Goal: Task Accomplishment & Management: Use online tool/utility

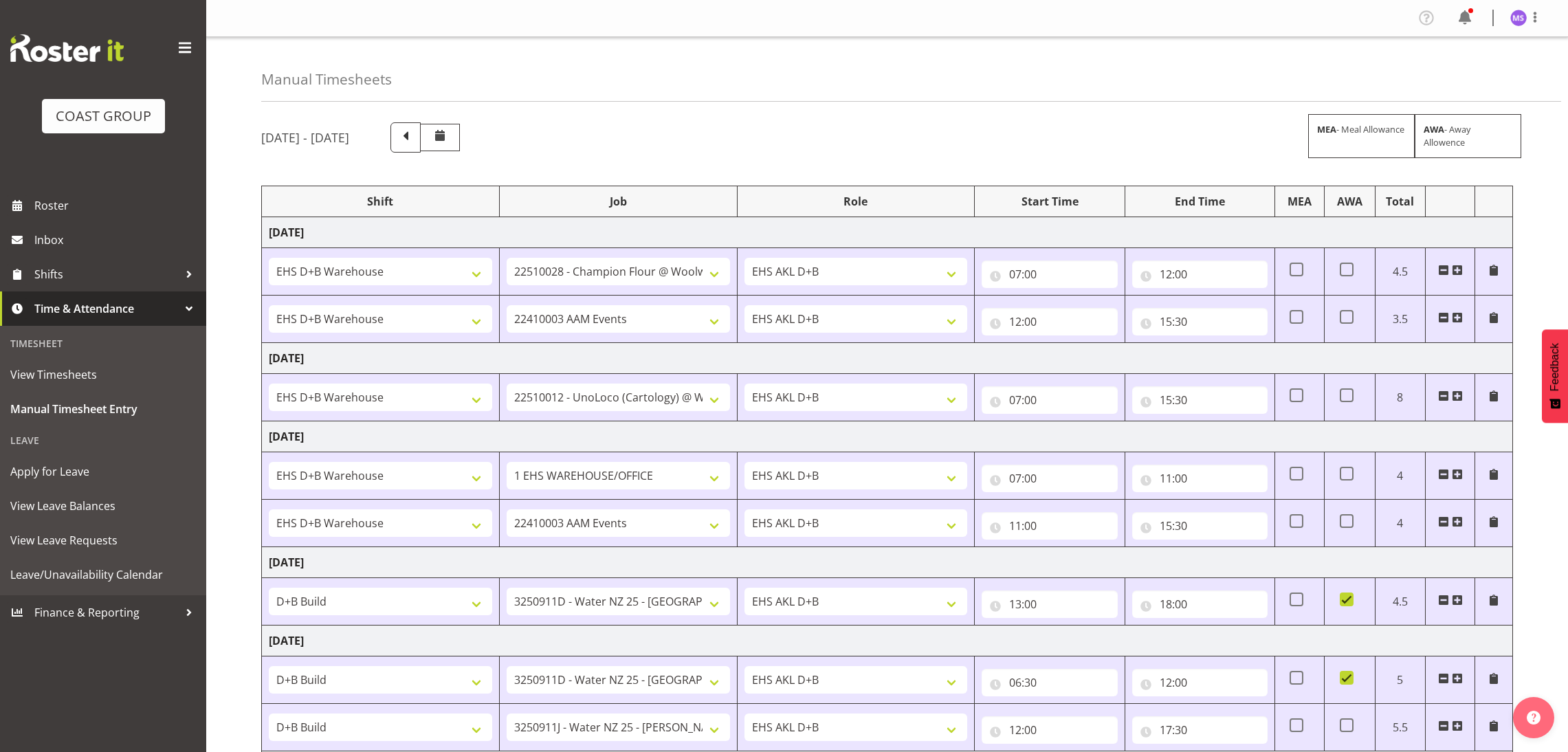
select select "1352"
select select "10610"
select select "1352"
select select "8636"
select select "1352"
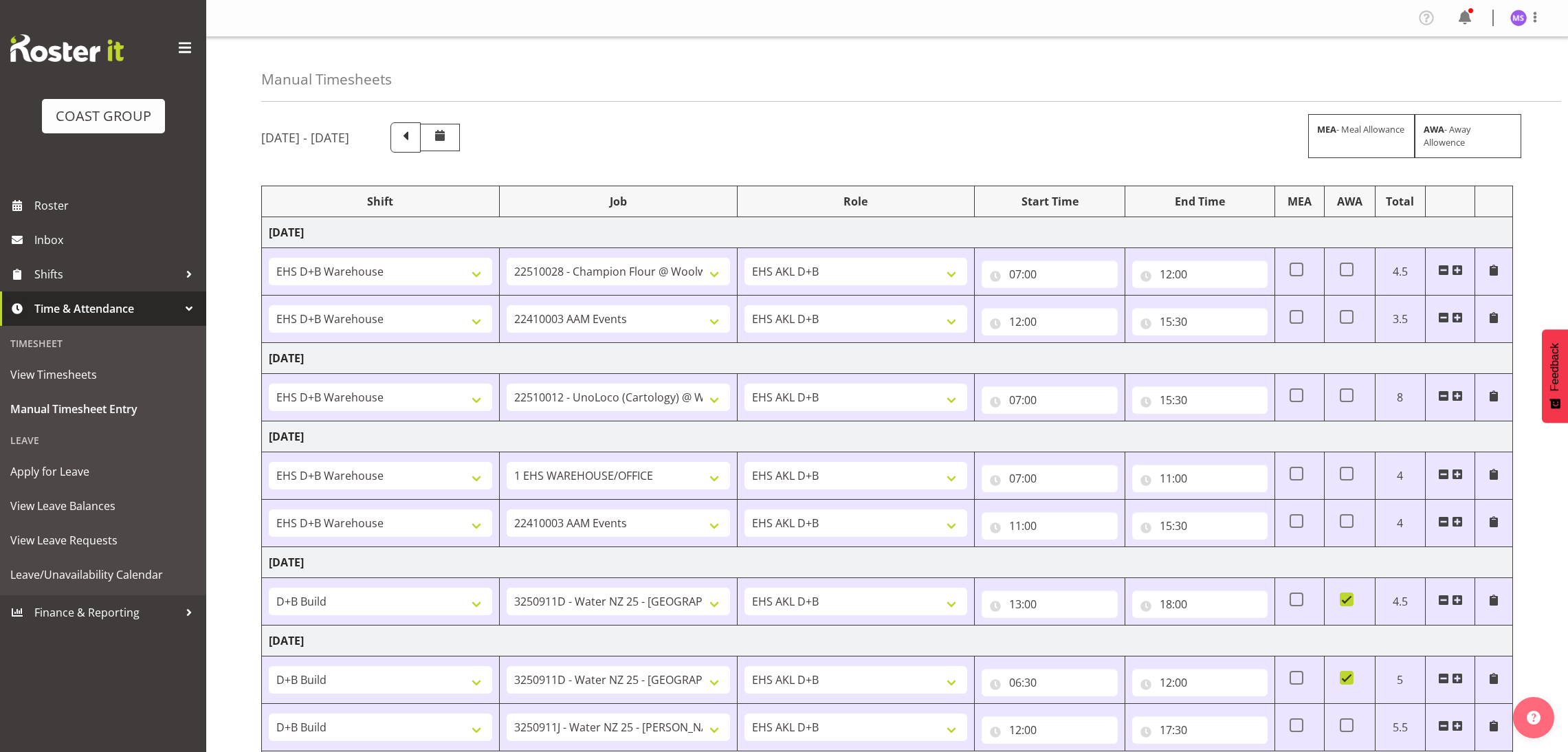
select select "10479"
select select "1352"
select select "69"
select select "1352"
select select "8636"
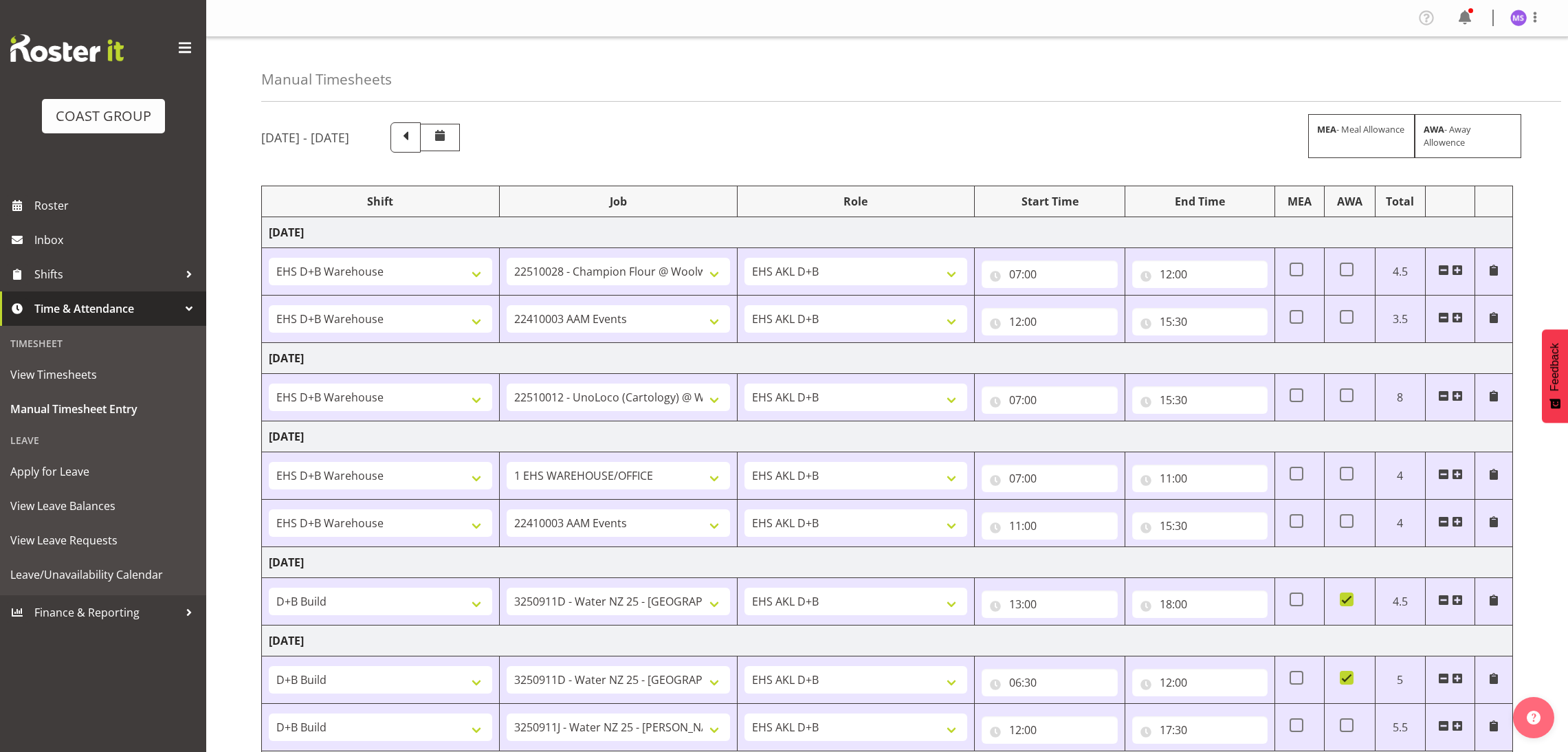
select select "24997"
select select "10598"
select select "24997"
select select "10598"
select select "24997"
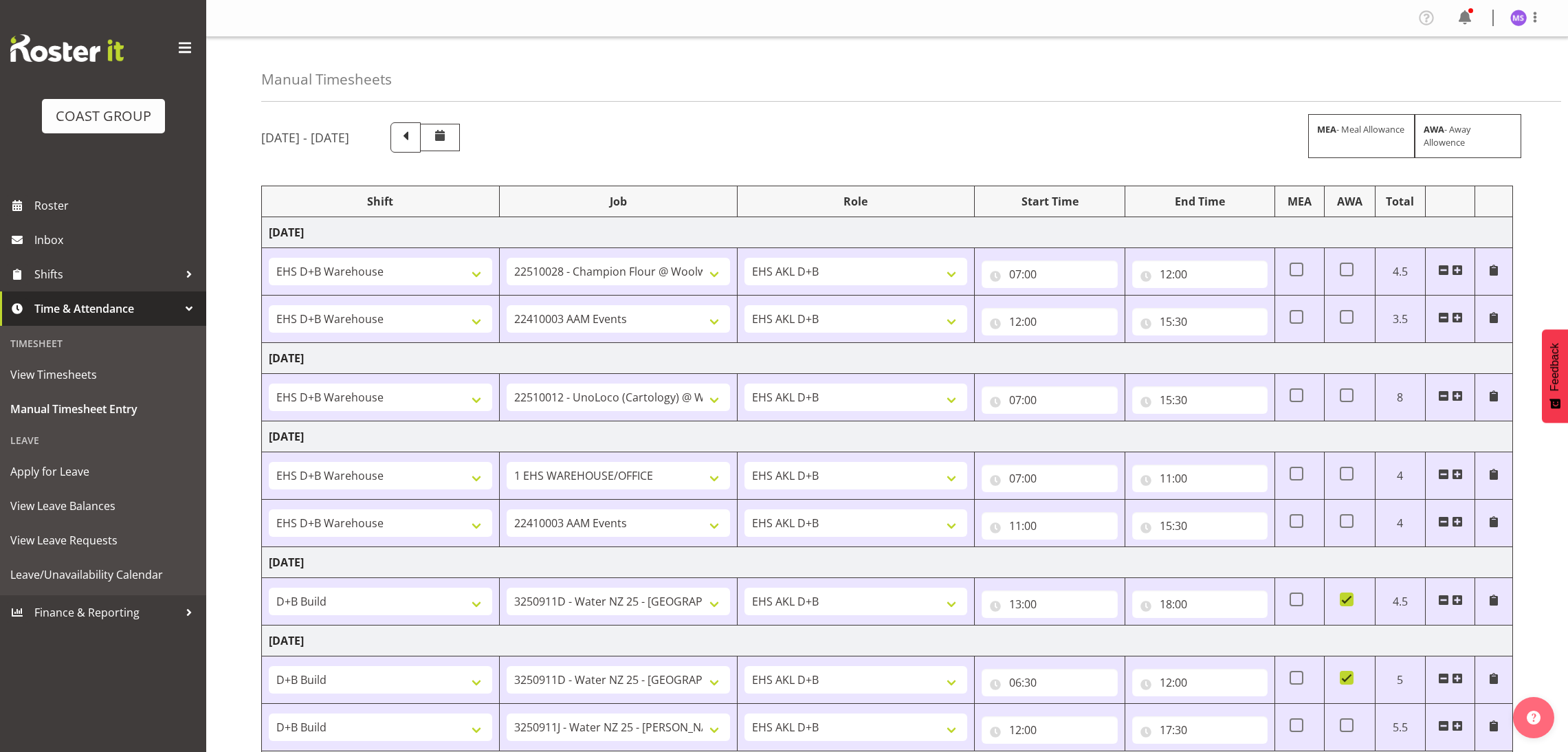
select select "10663"
select select "24997"
select select "10669"
select select "24997"
select select "10606"
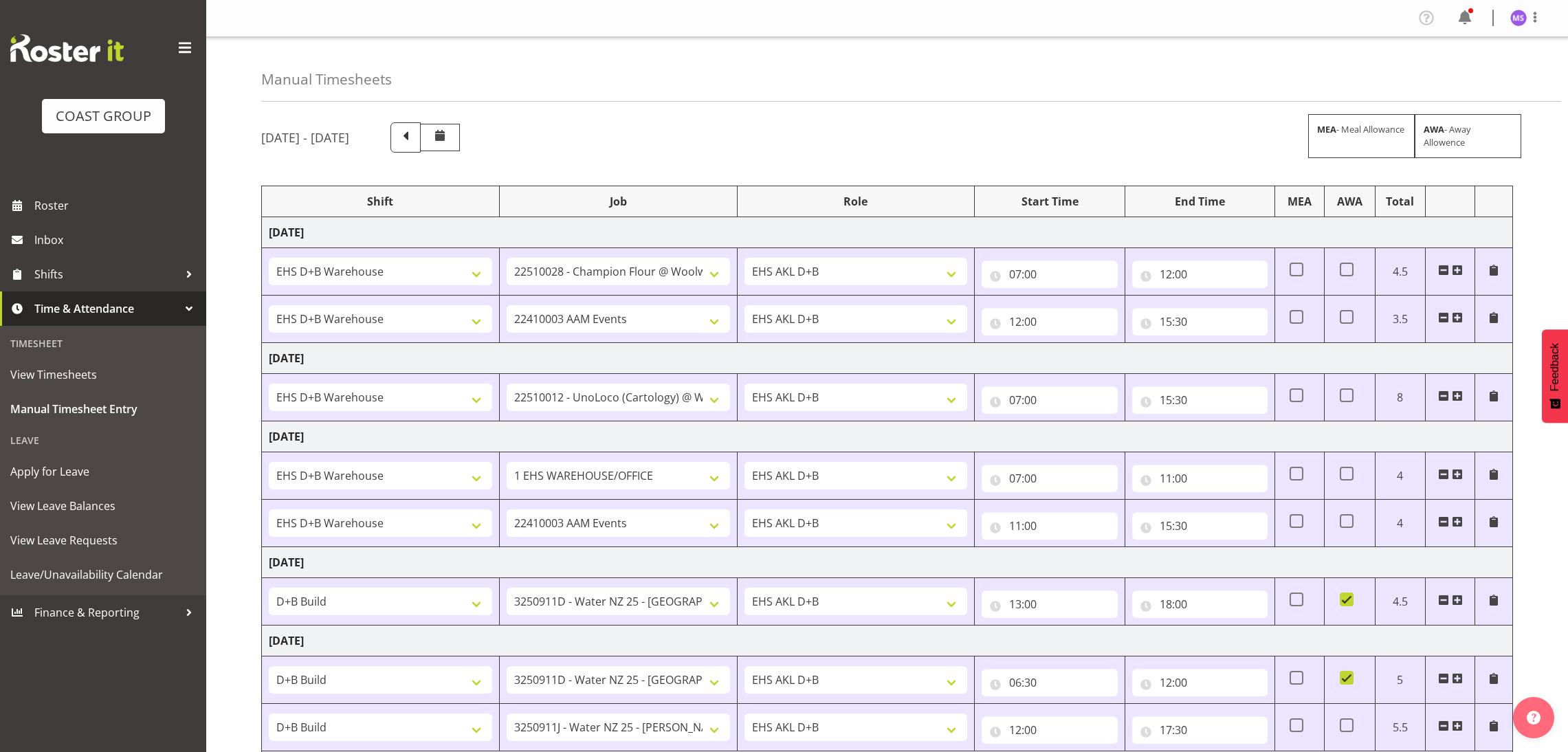
select select "1352"
select select "8636"
